Goal: Task Accomplishment & Management: Manage account settings

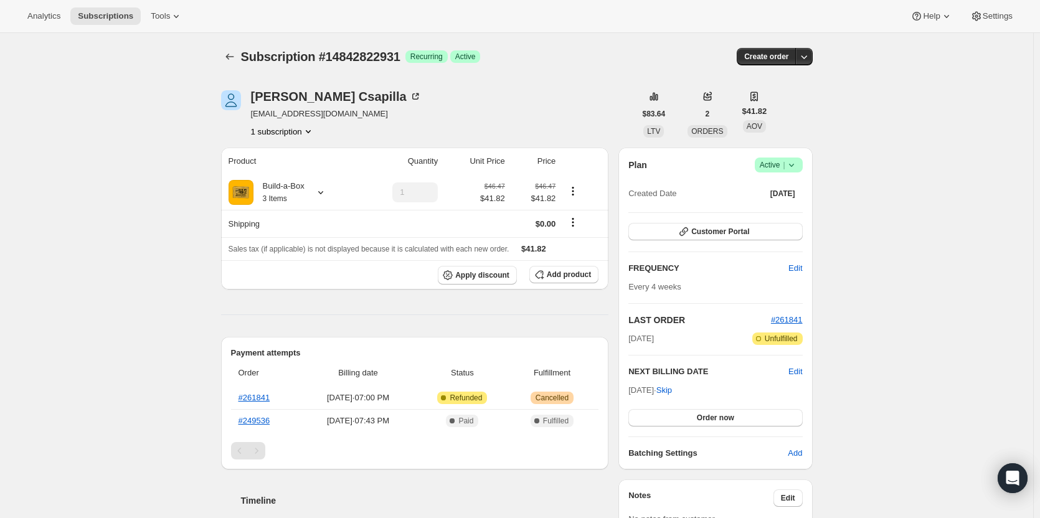
click at [792, 164] on icon at bounding box center [791, 165] width 12 height 12
click at [767, 217] on span "Cancel subscription" at bounding box center [782, 211] width 70 height 12
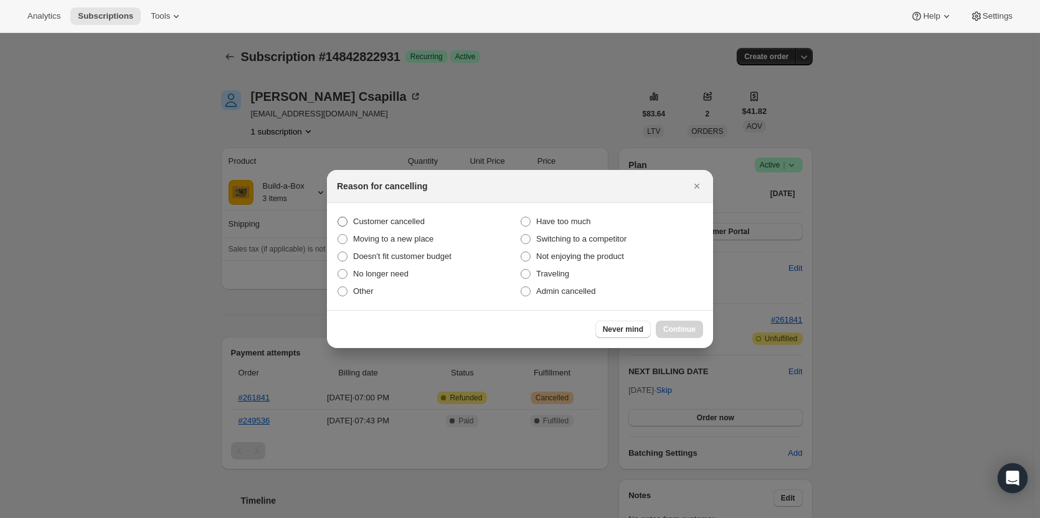
click at [370, 217] on span "Customer cancelled" at bounding box center [389, 221] width 72 height 9
click at [338, 217] on input "Customer cancelled" at bounding box center [337, 217] width 1 height 1
radio input "true"
click at [685, 327] on span "Continue" at bounding box center [679, 329] width 32 height 10
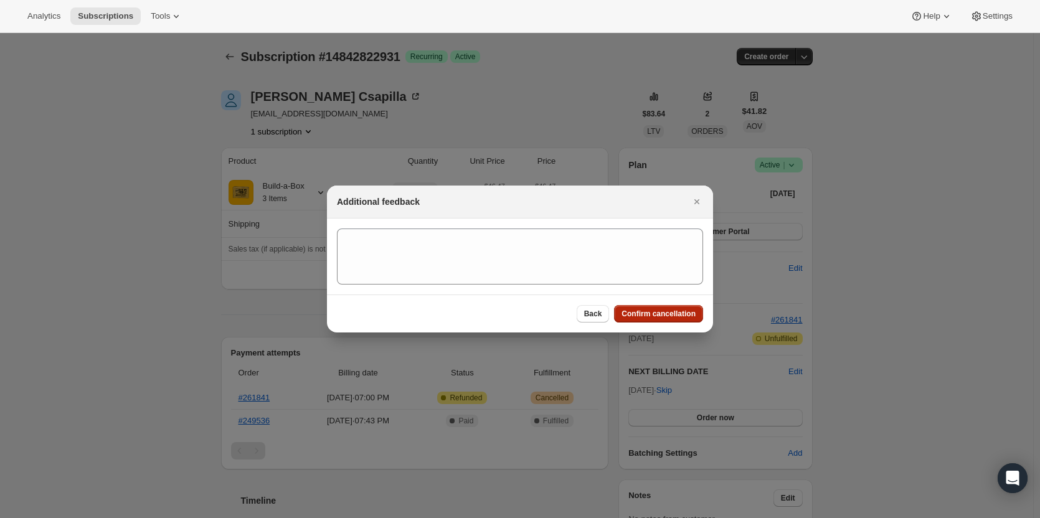
click at [670, 311] on span "Confirm cancellation" at bounding box center [658, 314] width 74 height 10
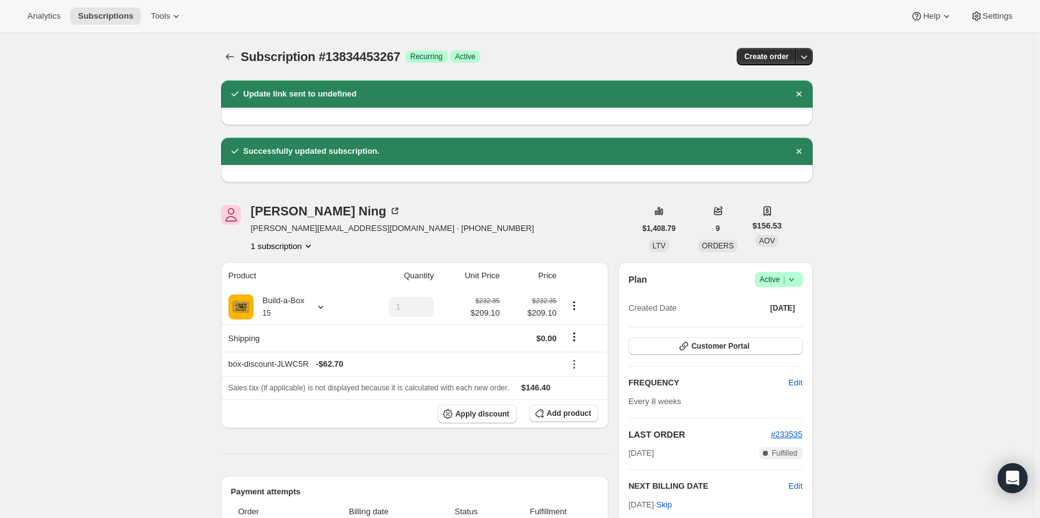
scroll to position [73, 0]
